Goal: Information Seeking & Learning: Find specific fact

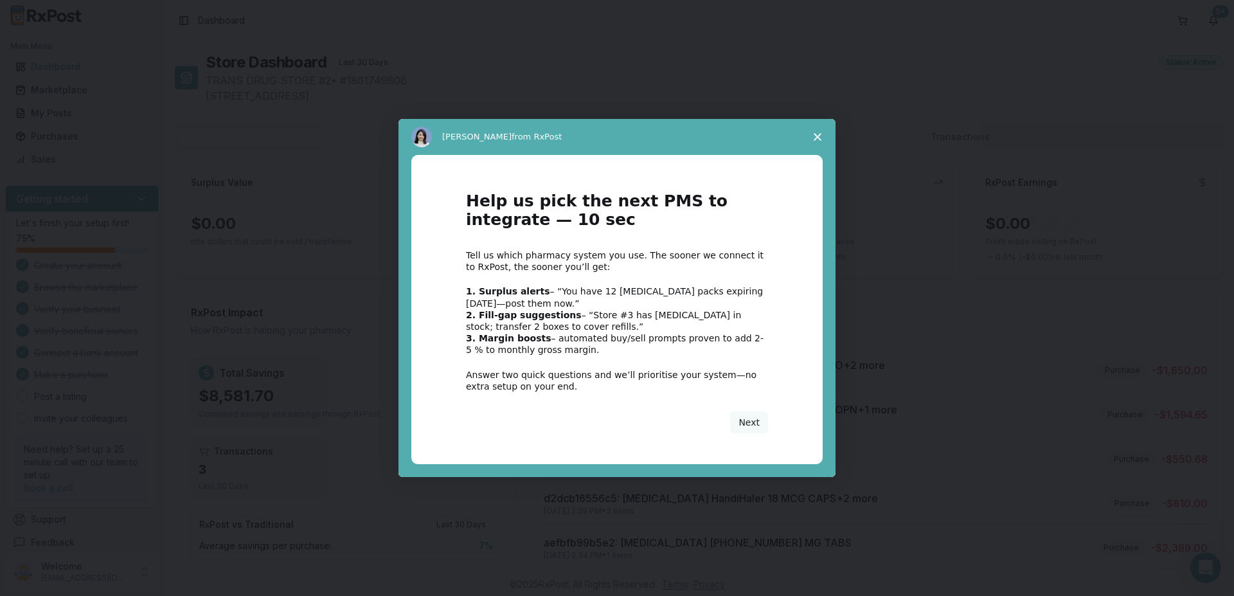
click at [820, 132] on span "Close survey" at bounding box center [818, 137] width 36 height 36
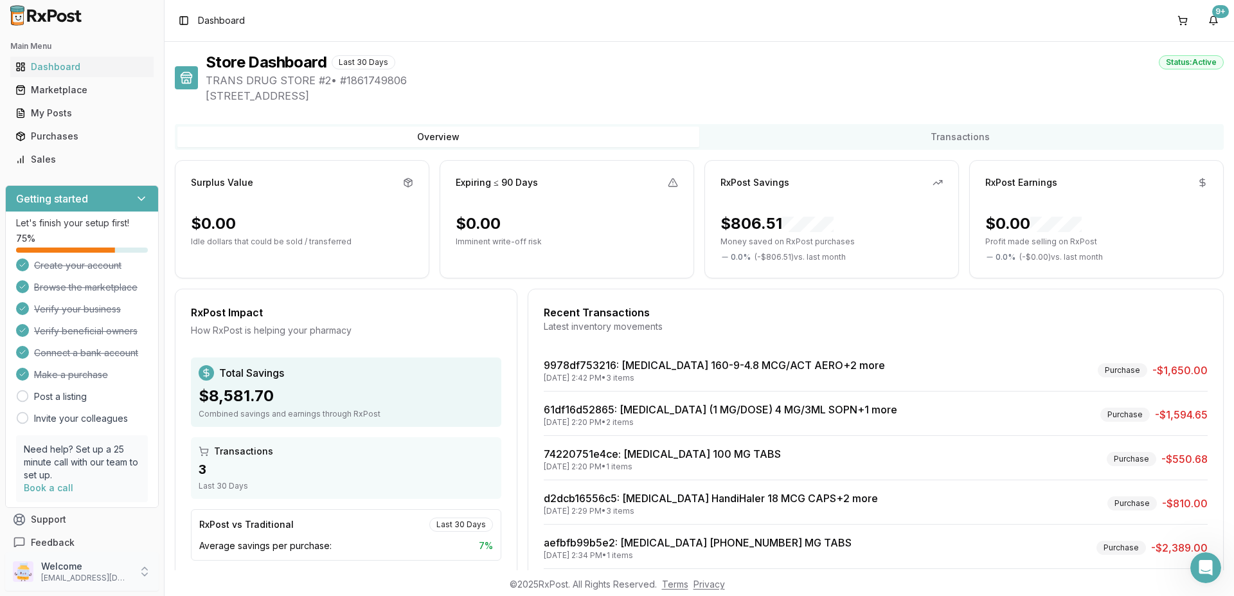
click at [69, 566] on p "Welcome" at bounding box center [85, 566] width 89 height 13
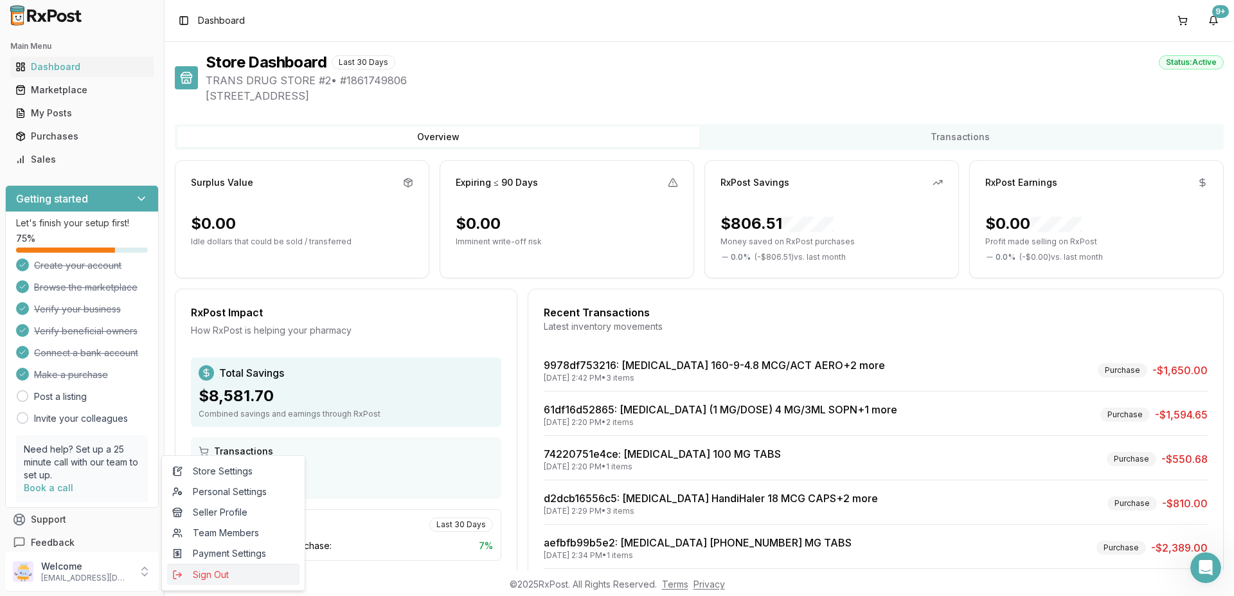
click at [223, 573] on span "Sign Out" at bounding box center [233, 574] width 122 height 13
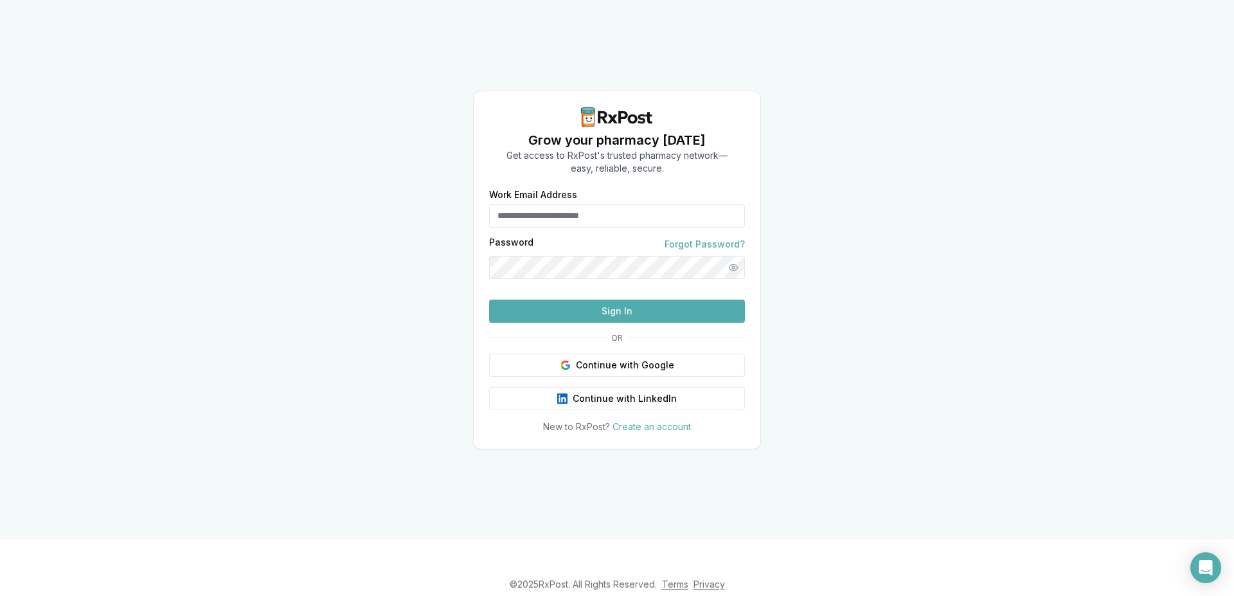
click at [546, 204] on input "Work Email Address" at bounding box center [617, 215] width 256 height 23
type input "**********"
click at [590, 323] on button "Sign In" at bounding box center [617, 311] width 256 height 23
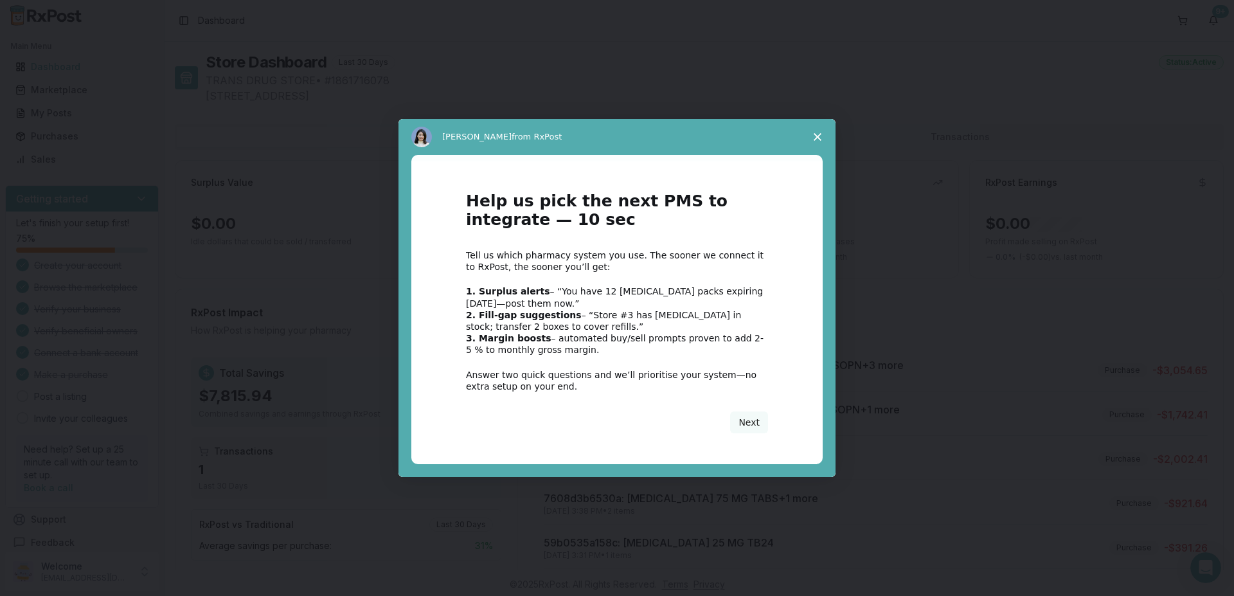
click at [818, 134] on icon "Close survey" at bounding box center [818, 137] width 8 height 8
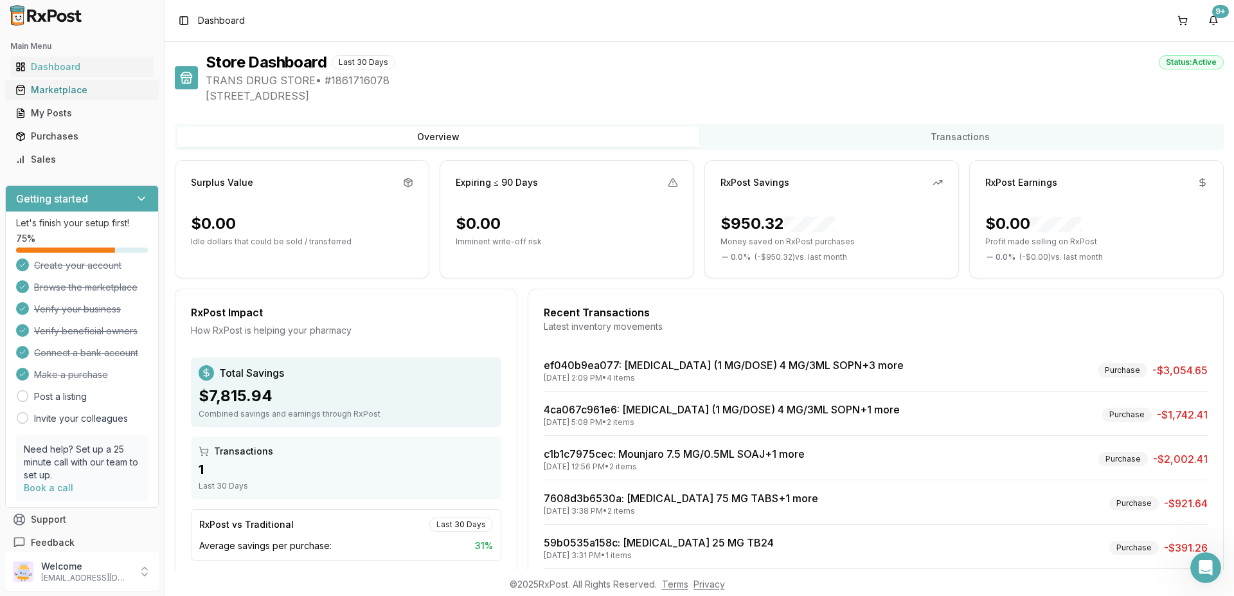
click at [64, 91] on div "Marketplace" at bounding box center [81, 90] width 133 height 13
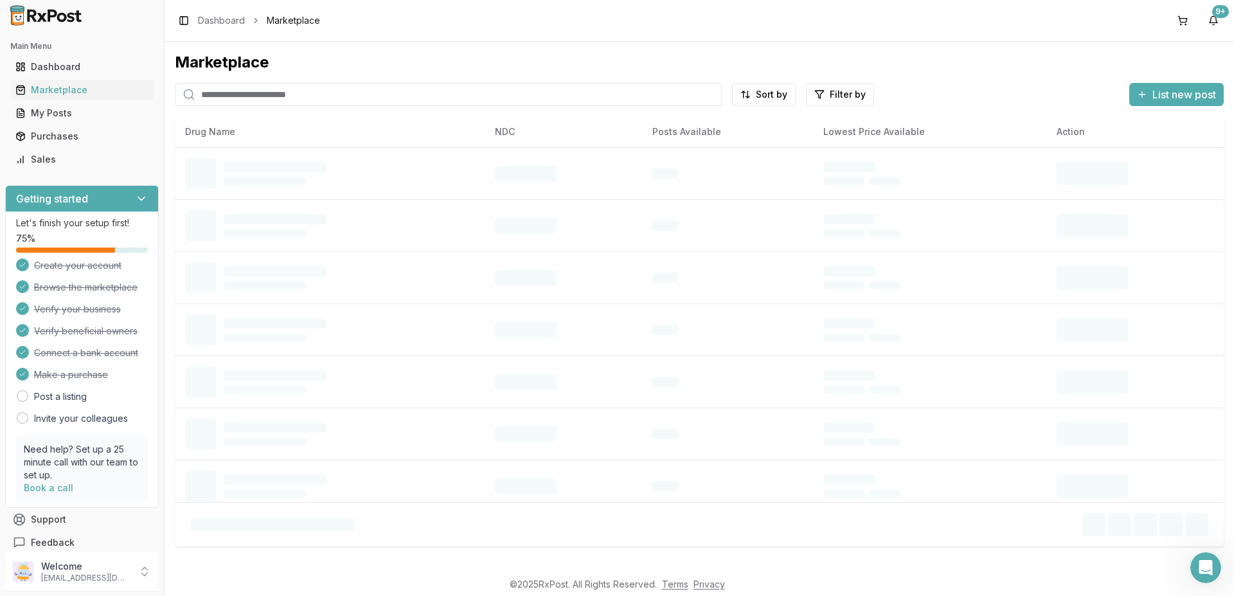
click at [285, 98] on input "search" at bounding box center [448, 94] width 547 height 23
type input "*******"
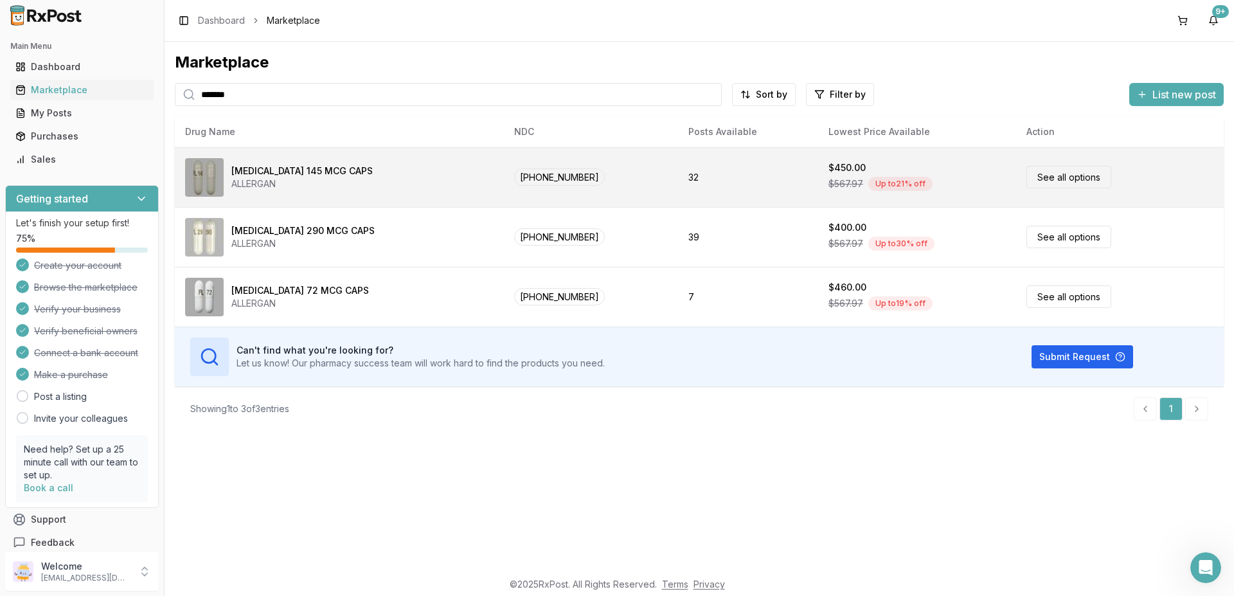
click at [294, 176] on div "[MEDICAL_DATA] 145 MCG CAPS" at bounding box center [301, 171] width 141 height 13
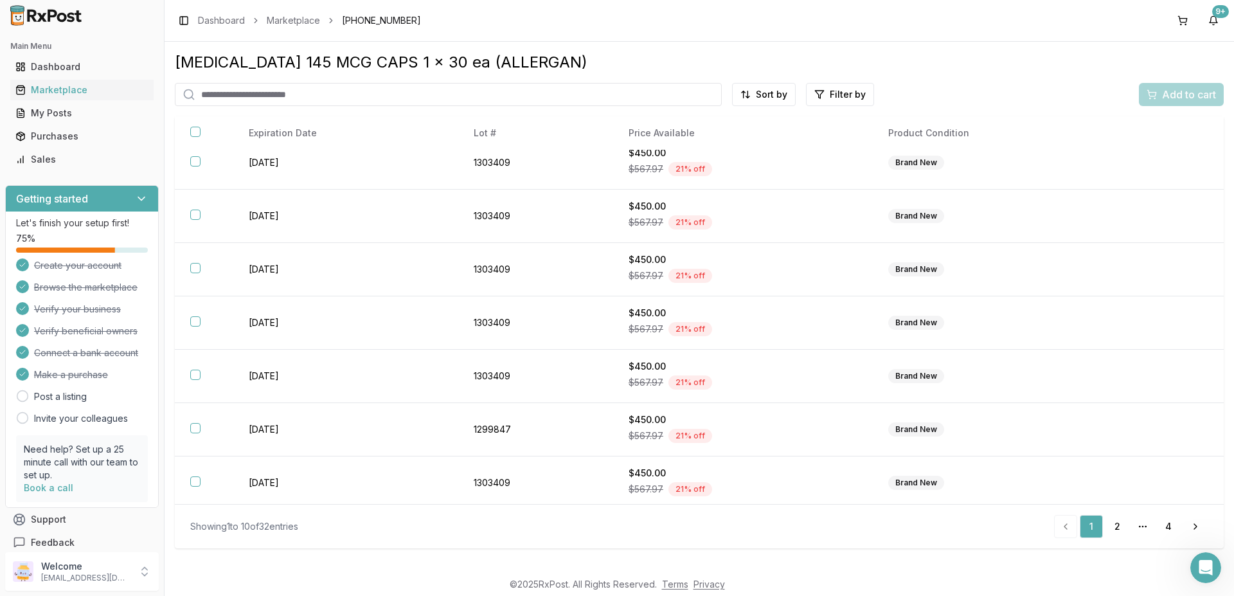
scroll to position [179, 0]
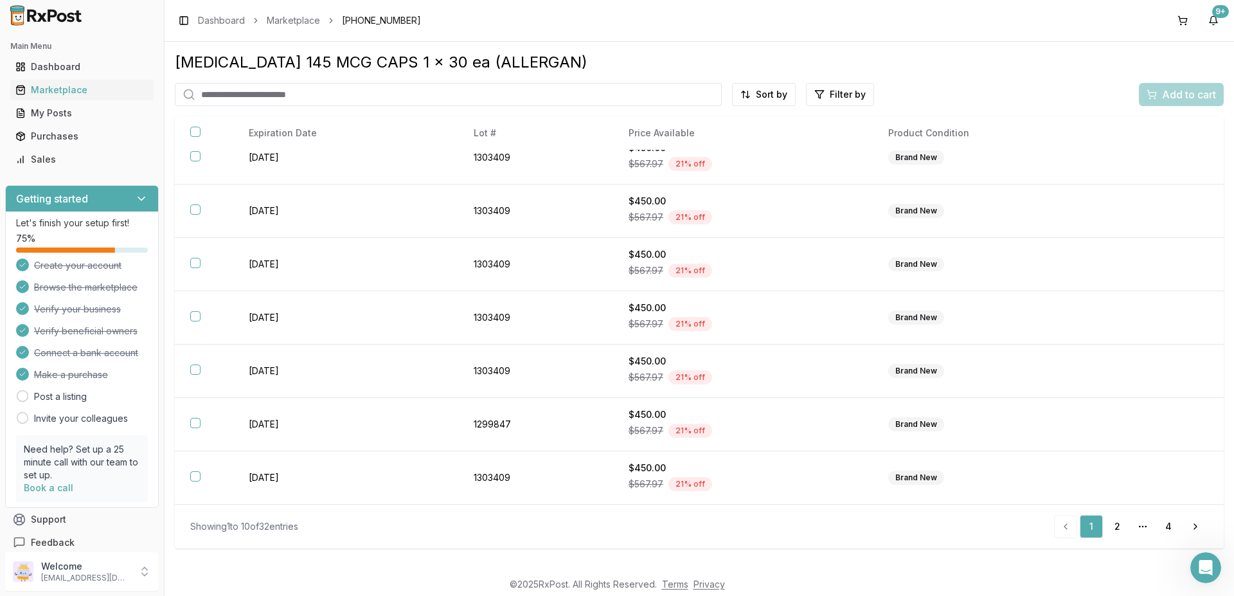
drag, startPoint x: 1171, startPoint y: 530, endPoint x: 1162, endPoint y: 510, distance: 21.9
click at [1171, 530] on link "4" at bounding box center [1168, 526] width 23 height 23
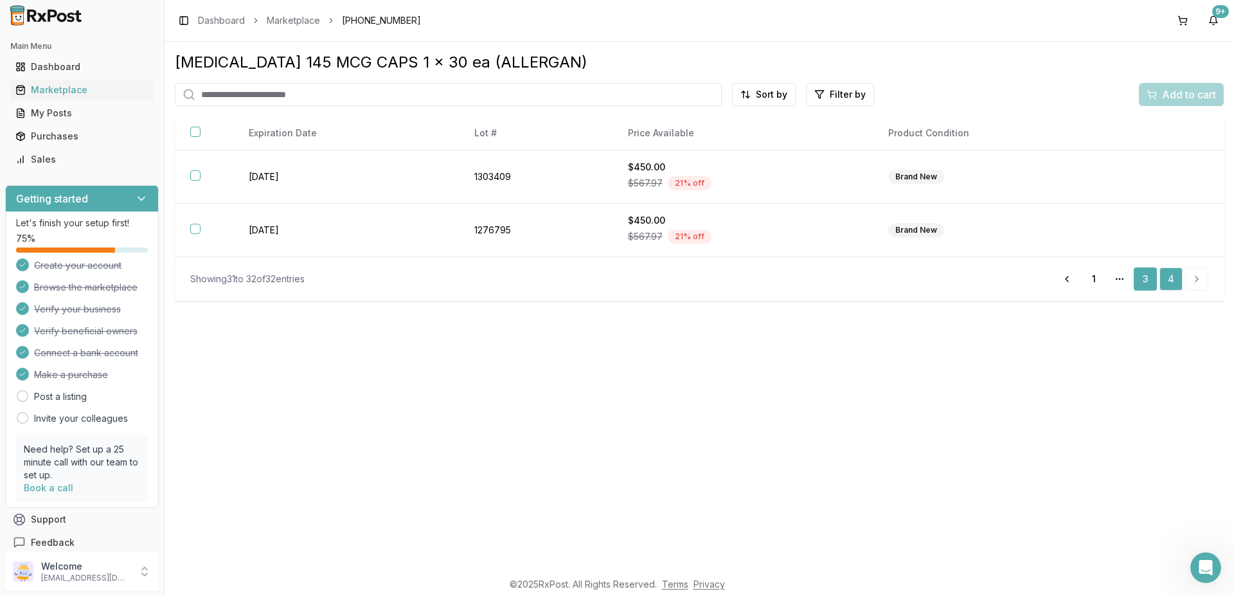
click at [1147, 283] on link "3" at bounding box center [1145, 278] width 23 height 23
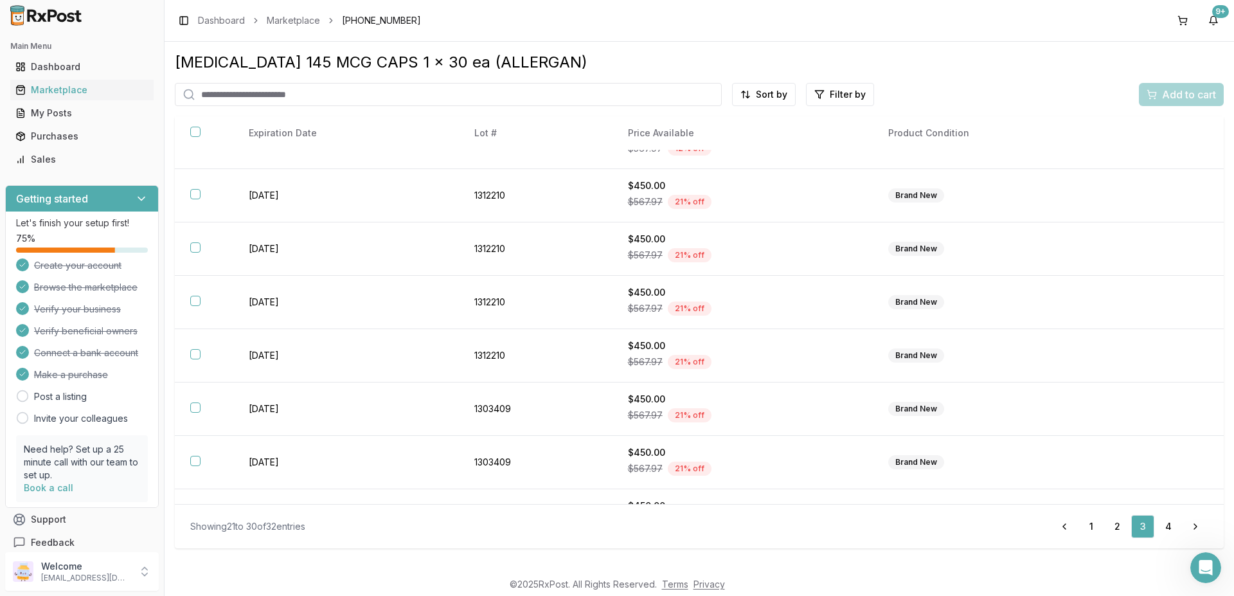
scroll to position [179, 0]
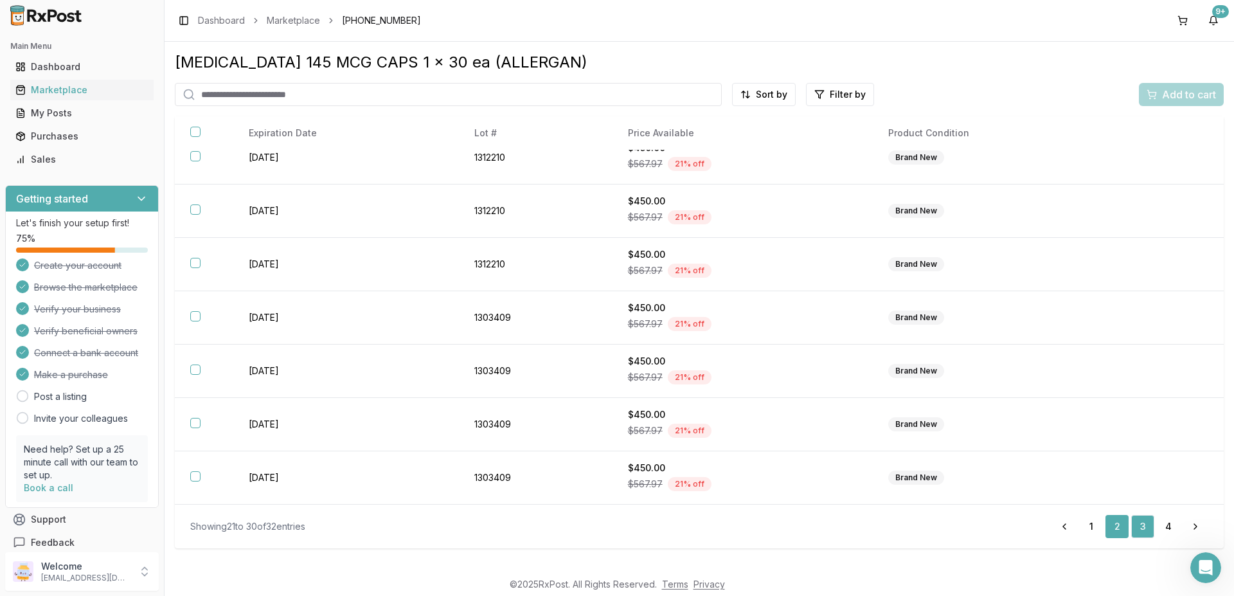
click at [1112, 521] on link "2" at bounding box center [1117, 526] width 23 height 23
click at [1090, 523] on link "1" at bounding box center [1091, 526] width 23 height 23
